Goal: Task Accomplishment & Management: Complete application form

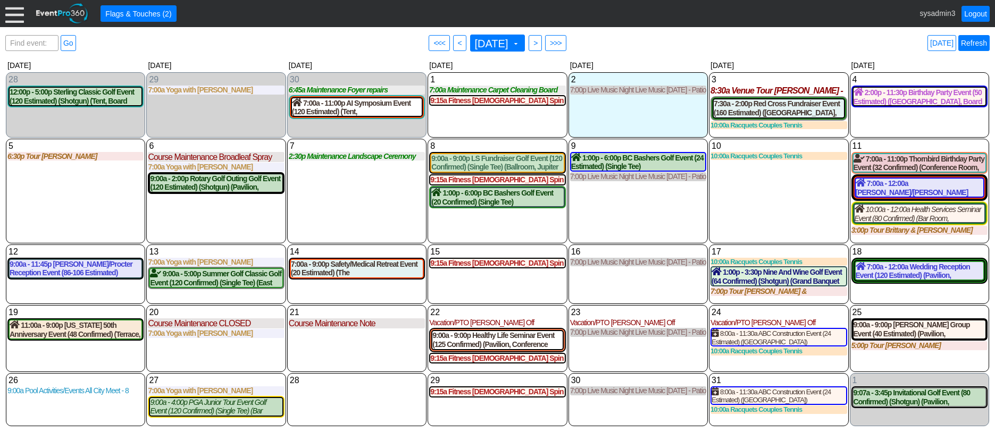
click at [976, 40] on link "Refresh" at bounding box center [973, 43] width 31 height 16
click at [12, 12] on div at bounding box center [14, 13] width 19 height 19
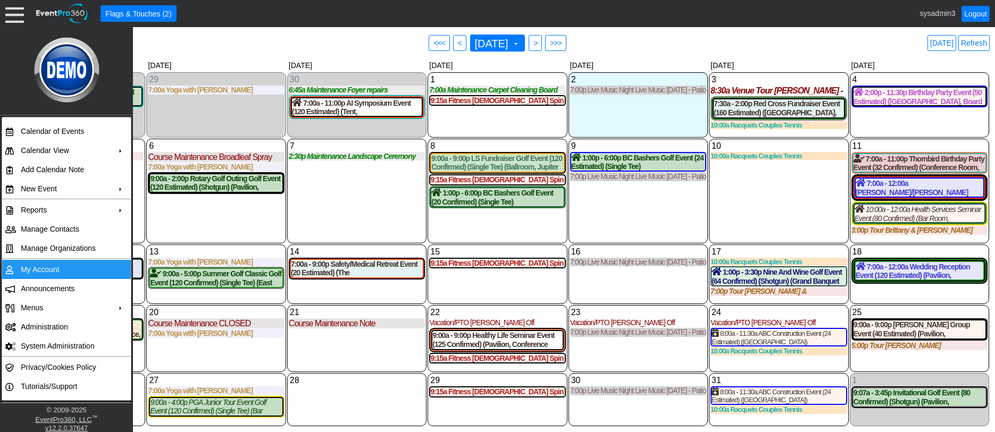
click at [33, 266] on td "My Account" at bounding box center [63, 269] width 95 height 19
click at [967, 45] on link "Refresh" at bounding box center [973, 43] width 31 height 16
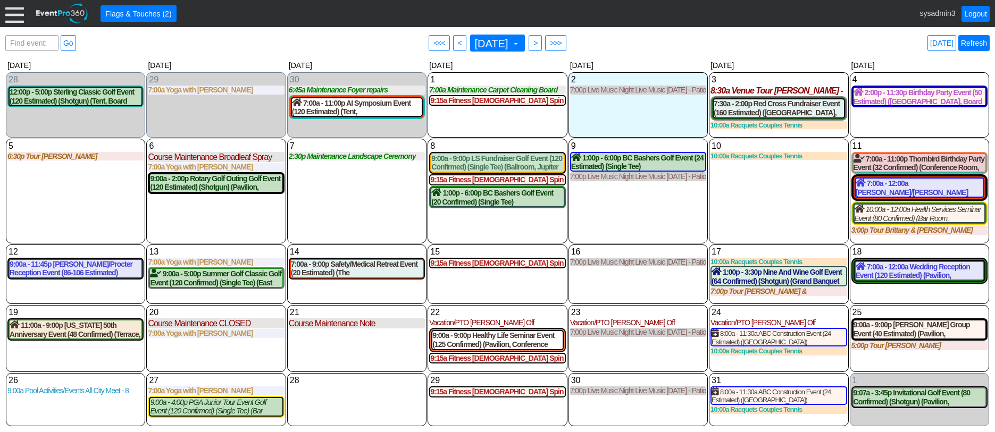
click at [969, 42] on link "Refresh" at bounding box center [973, 43] width 31 height 16
click at [976, 13] on link "Logout" at bounding box center [975, 14] width 28 height 16
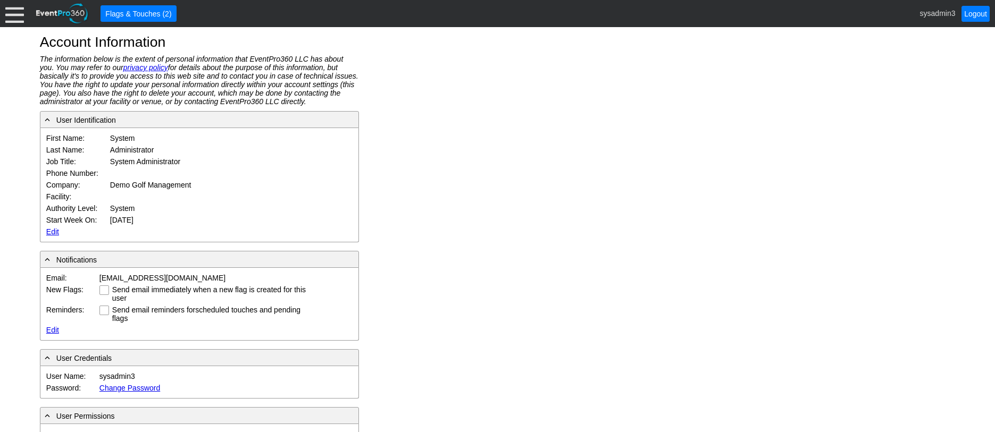
click at [12, 15] on div at bounding box center [14, 13] width 19 height 19
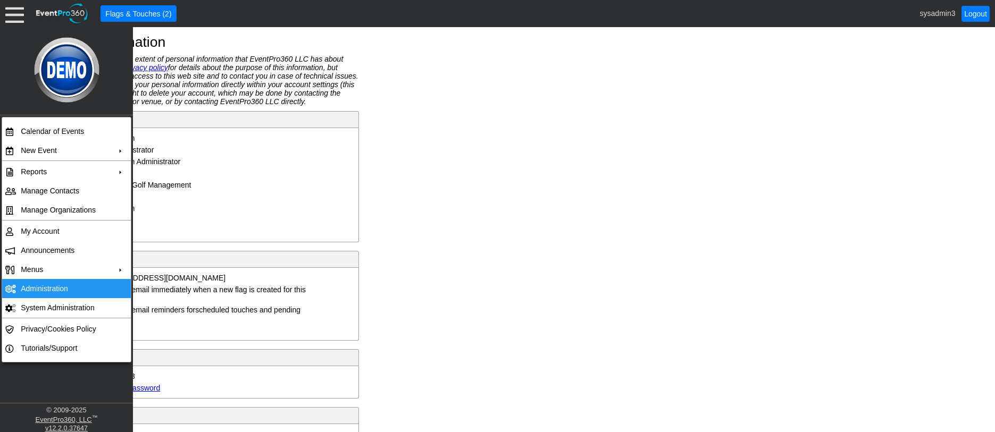
click at [39, 282] on td "Administration" at bounding box center [63, 288] width 95 height 19
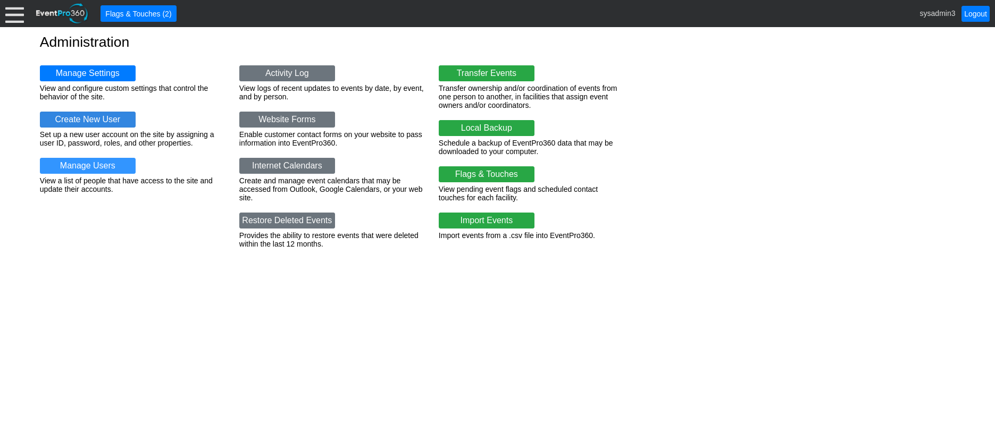
click at [82, 114] on link "Create New User" at bounding box center [88, 120] width 96 height 16
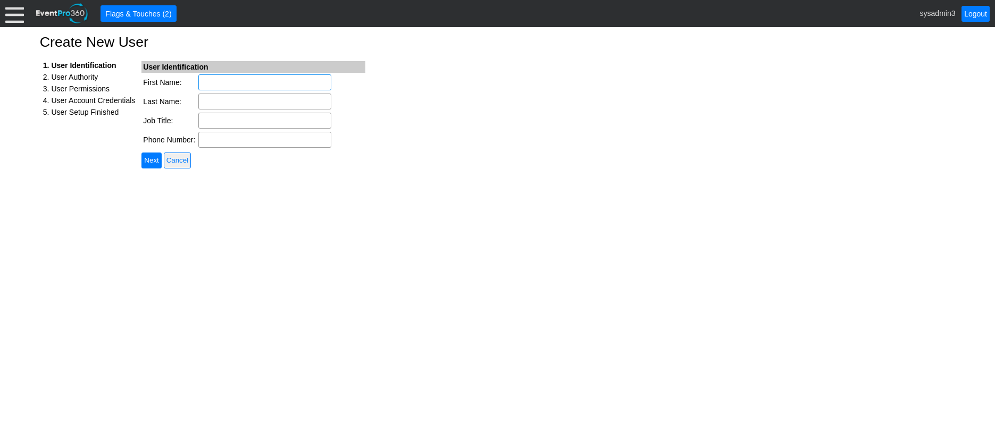
click at [226, 79] on input "First Name:" at bounding box center [264, 82] width 133 height 16
type input "Quaaout"
click at [216, 98] on input "Last Name:" at bounding box center [264, 102] width 133 height 16
type input "Guest"
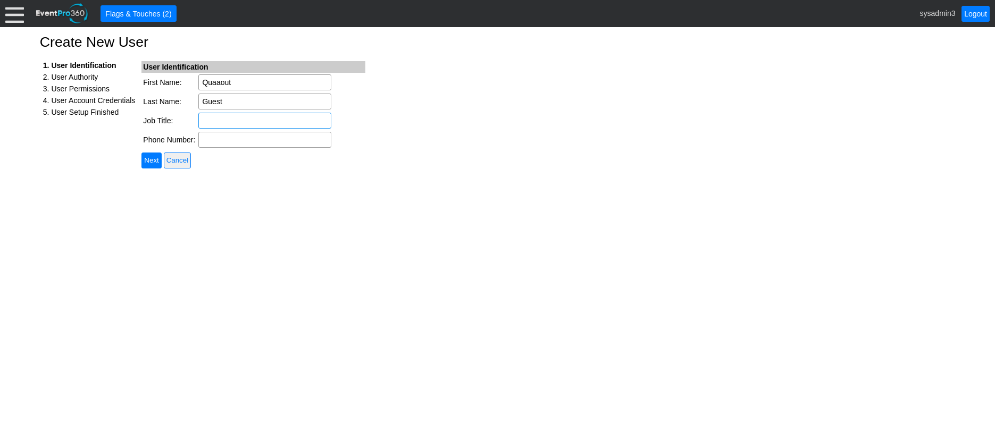
click at [240, 117] on input "Job Title:" at bounding box center [264, 121] width 133 height 16
type input "Guest User"
click at [161, 157] on input "Next" at bounding box center [151, 161] width 20 height 16
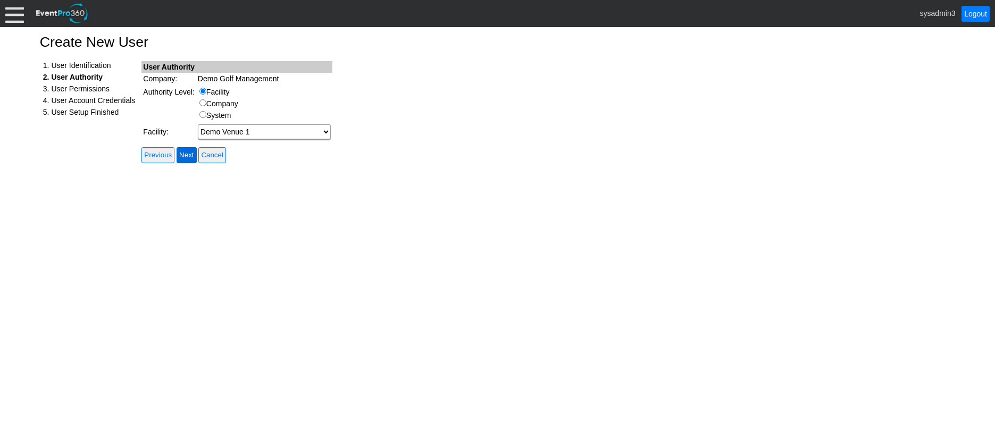
click at [192, 155] on input "Next" at bounding box center [186, 155] width 20 height 16
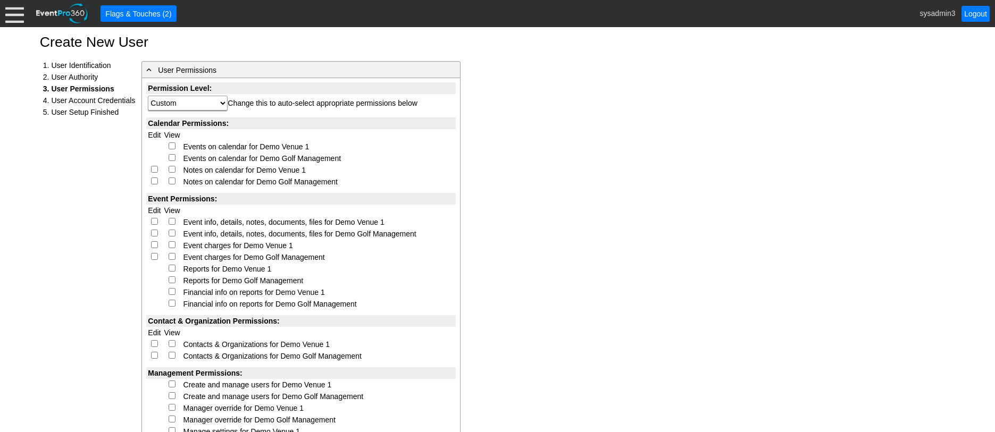
click at [171, 144] on input "checkbox" at bounding box center [172, 145] width 7 height 7
checkbox input "true"
select select "Custom"
click at [154, 168] on input "checkbox" at bounding box center [154, 169] width 7 height 7
checkbox input "true"
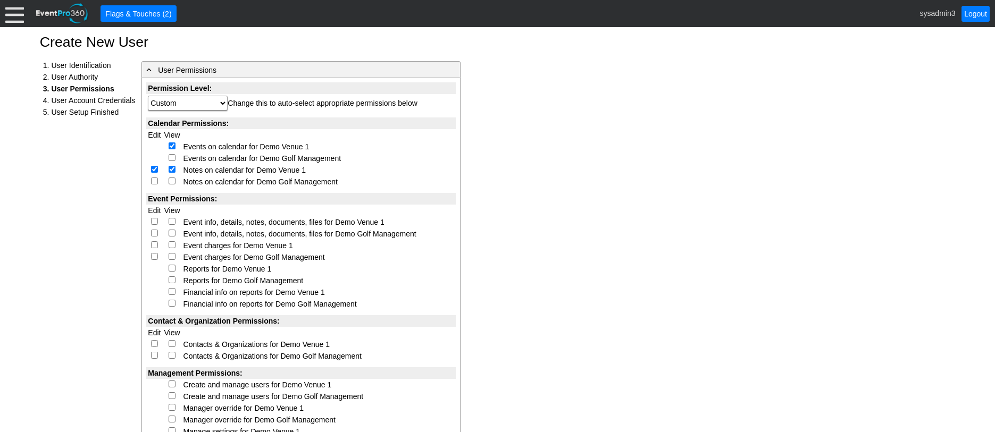
select select "Custom"
checkbox input "true"
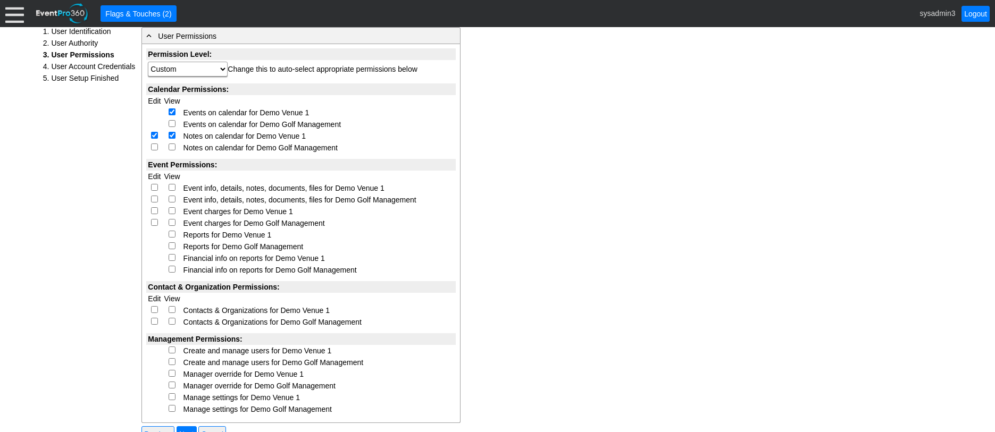
scroll to position [106, 0]
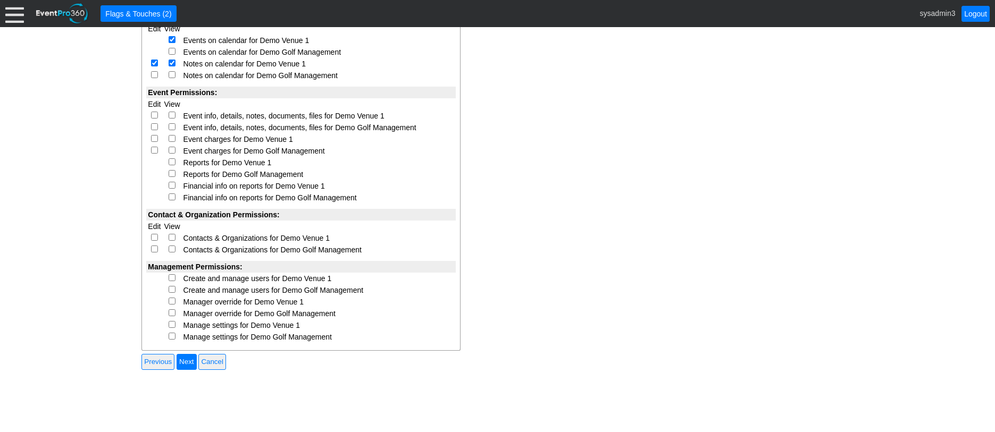
click at [153, 118] on input "checkbox" at bounding box center [154, 115] width 7 height 7
checkbox input "true"
select select "Custom"
checkbox input "true"
click at [154, 139] on input "checkbox" at bounding box center [154, 138] width 7 height 7
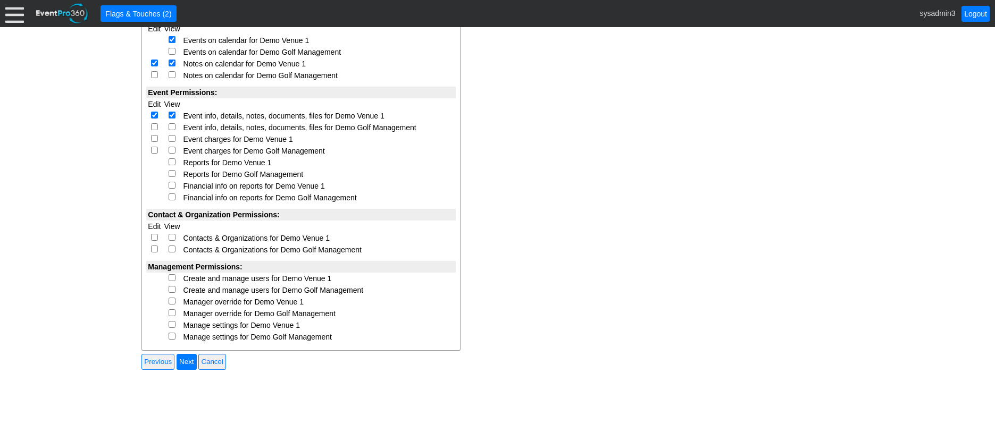
checkbox input "true"
select select "Custom"
checkbox input "true"
click at [171, 161] on input "checkbox" at bounding box center [172, 161] width 7 height 7
checkbox input "true"
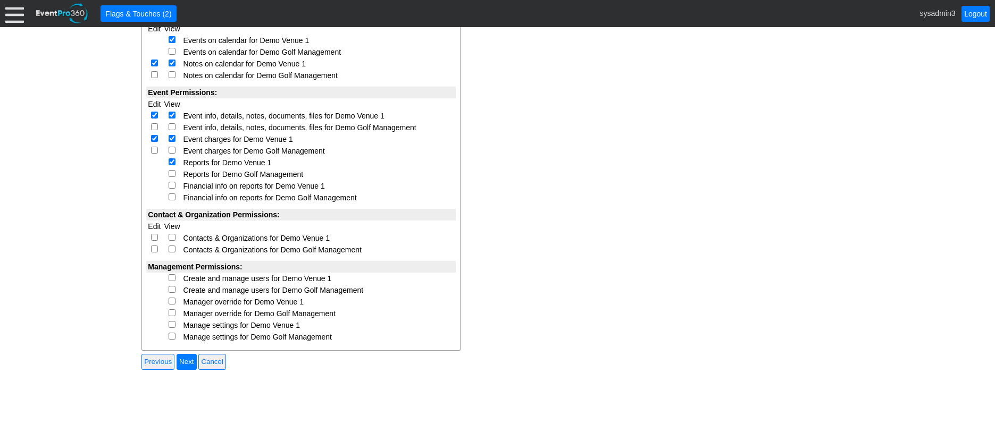
select select "Custom"
click at [171, 184] on input "checkbox" at bounding box center [172, 185] width 7 height 7
checkbox input "true"
select select "Custom"
click at [154, 234] on input "checkbox" at bounding box center [154, 237] width 7 height 7
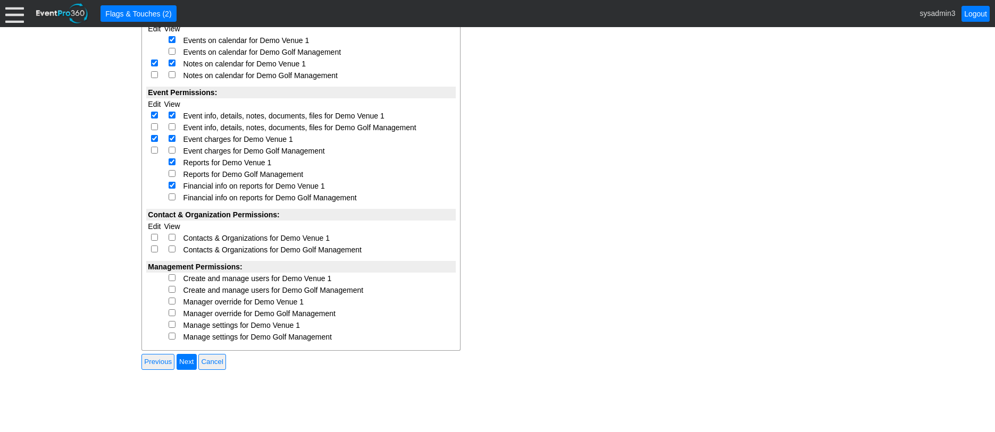
checkbox input "true"
select select "Custom"
checkbox input "true"
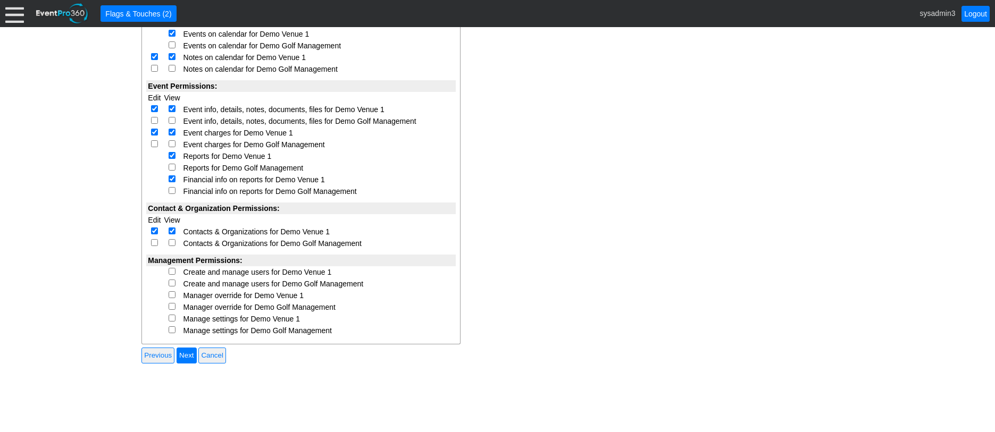
scroll to position [114, 0]
click at [173, 270] on input "checkbox" at bounding box center [172, 269] width 7 height 7
checkbox input "true"
select select "Custom"
click at [171, 295] on input "checkbox" at bounding box center [172, 293] width 7 height 7
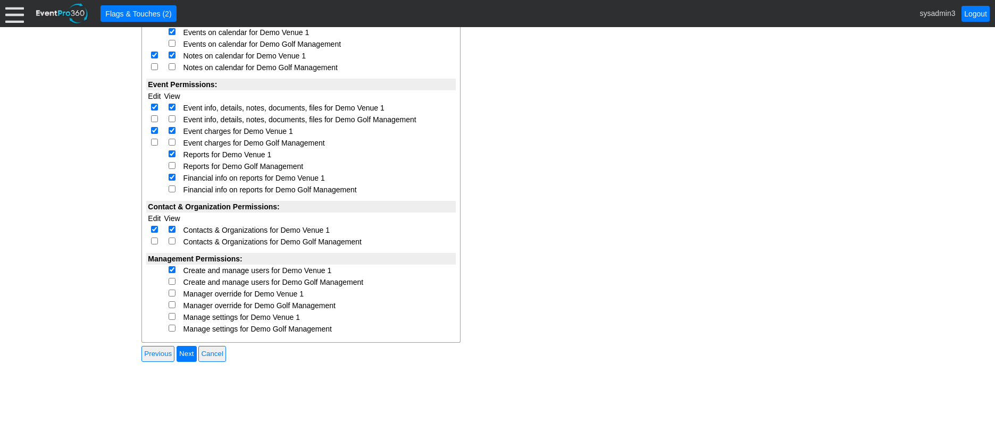
checkbox input "true"
select select "Custom"
click at [170, 314] on input "checkbox" at bounding box center [172, 316] width 7 height 7
checkbox input "true"
select select "Custom"
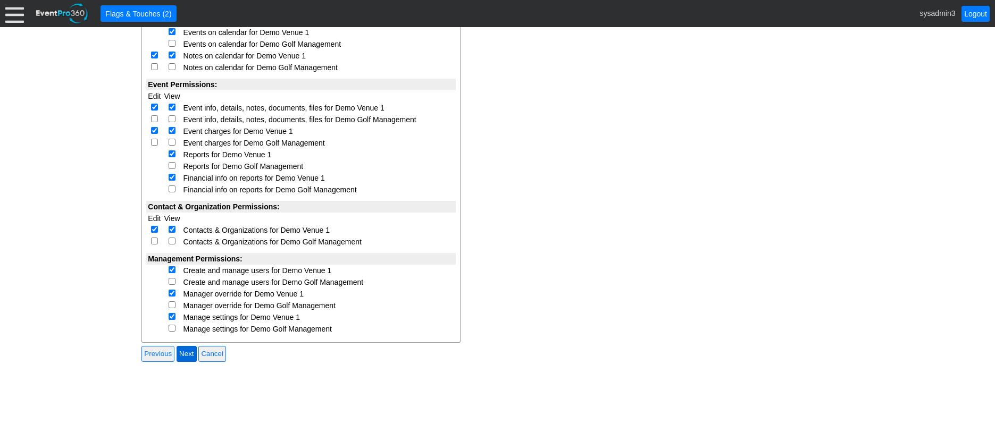
click at [191, 351] on input "Next" at bounding box center [186, 354] width 20 height 16
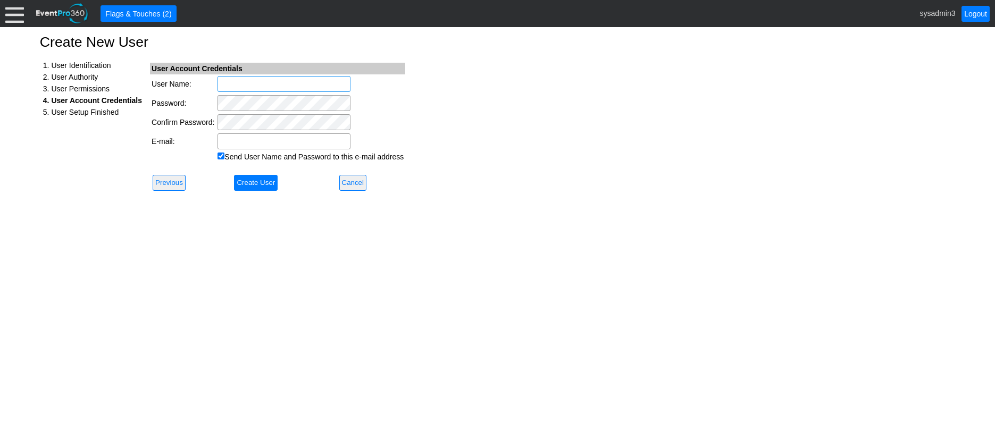
click at [268, 83] on input "User Name:" at bounding box center [283, 84] width 133 height 16
type input "quaaout.guest"
click at [240, 141] on input "E-mail:" at bounding box center [283, 141] width 133 height 16
paste input "[PERSON_NAME][EMAIL_ADDRESS][PERSON_NAME][DOMAIN_NAME]"
click at [224, 140] on input "[PERSON_NAME][EMAIL_ADDRESS][PERSON_NAME][DOMAIN_NAME]" at bounding box center [283, 141] width 133 height 16
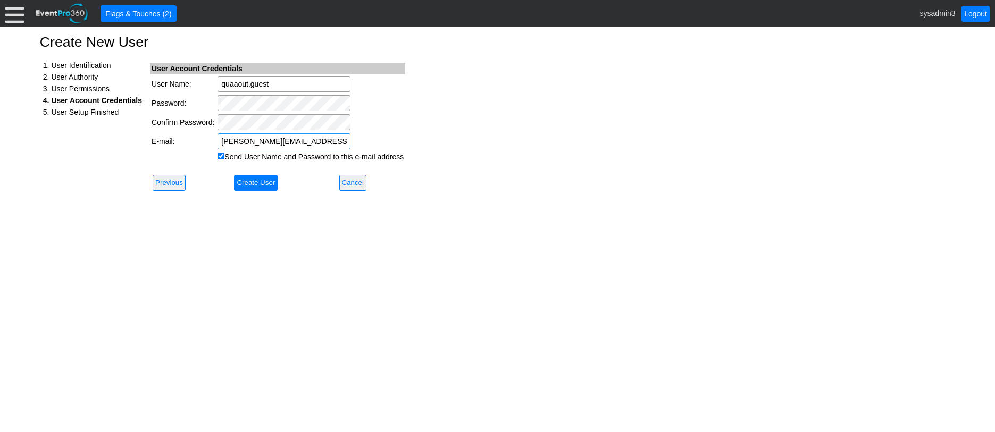
click at [222, 140] on input "[PERSON_NAME][EMAIL_ADDRESS][PERSON_NAME][DOMAIN_NAME]" at bounding box center [283, 141] width 133 height 16
click at [327, 136] on input "[PERSON_NAME][EMAIL_ADDRESS][PERSON_NAME][DOMAIN_NAME]" at bounding box center [283, 141] width 133 height 16
type input "[PERSON_NAME][EMAIL_ADDRESS][PERSON_NAME][DOMAIN_NAME]"
click at [223, 157] on input "Send User Name and Password to this e-mail address" at bounding box center [220, 156] width 7 height 7
checkbox input "false"
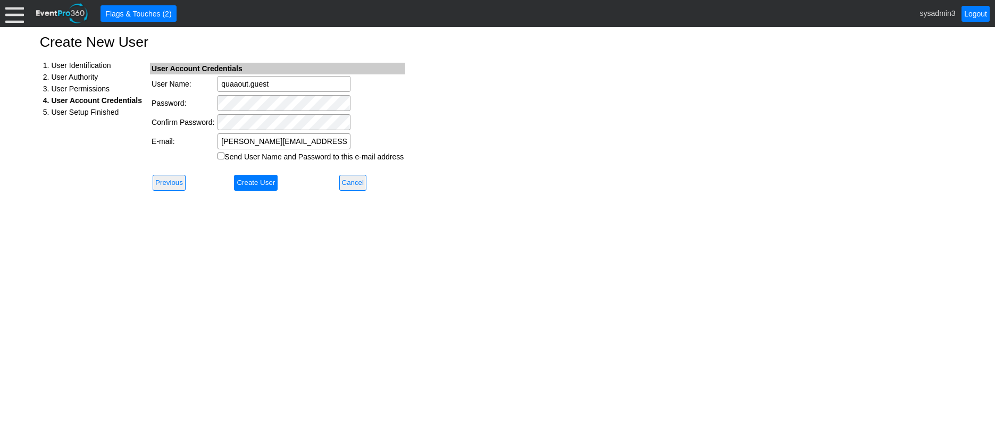
drag, startPoint x: 278, startPoint y: 83, endPoint x: 214, endPoint y: 82, distance: 64.3
click at [214, 82] on tr "User Name: quaaout.guest Required" at bounding box center [277, 83] width 255 height 19
click at [254, 182] on input "Create User" at bounding box center [256, 183] width 44 height 16
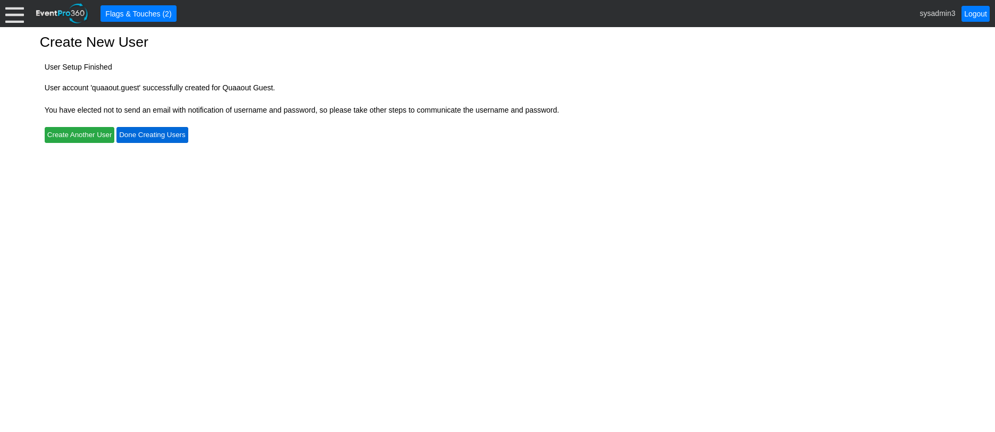
click at [168, 134] on input "Done Creating Users" at bounding box center [151, 135] width 71 height 16
